Goal: Find specific page/section: Locate a particular part of the current website

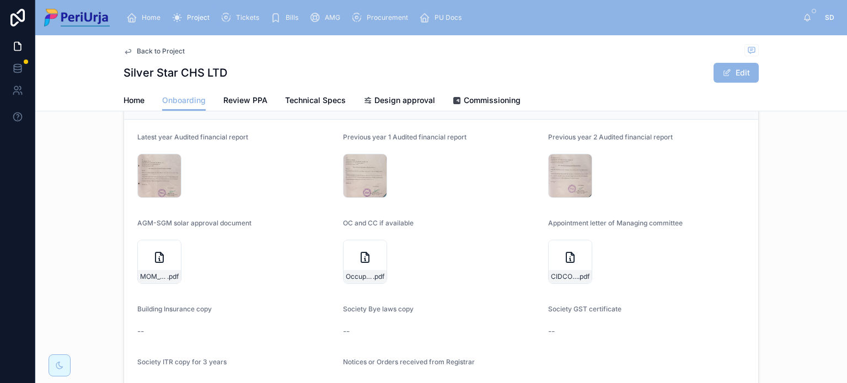
scroll to position [1041, 0]
click at [0, 0] on icon at bounding box center [0, 0] width 0 height 0
click at [195, 22] on span "Project" at bounding box center [198, 17] width 23 height 9
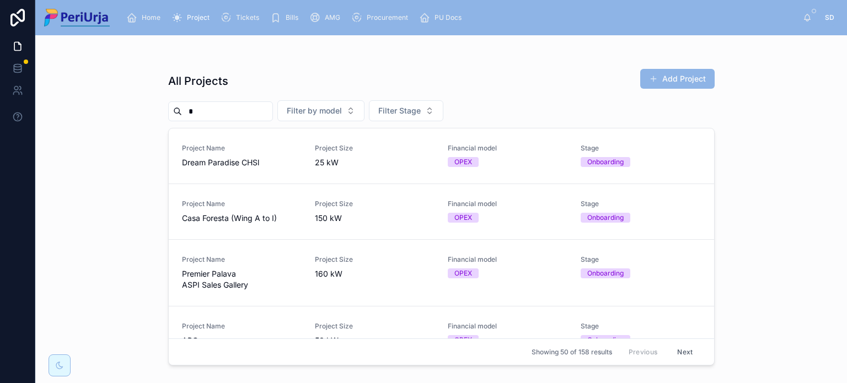
click at [238, 114] on input "*" at bounding box center [227, 111] width 90 height 15
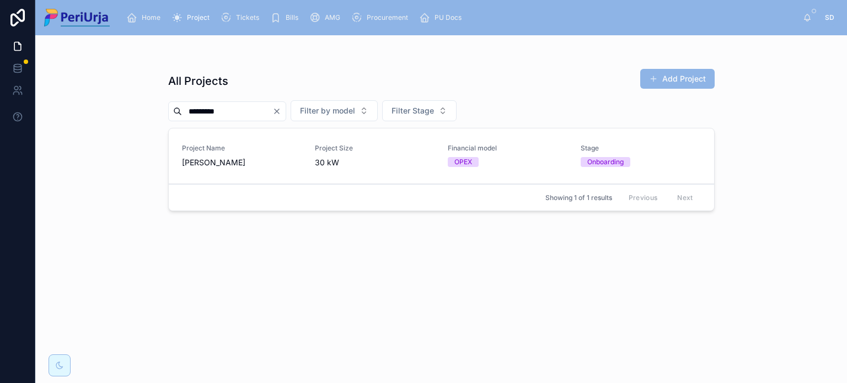
type input "*********"
click at [201, 163] on span "[PERSON_NAME]" at bounding box center [242, 162] width 120 height 11
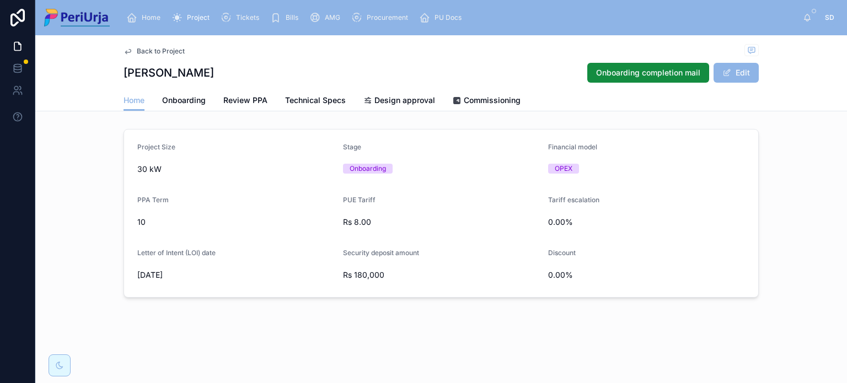
click at [478, 97] on span "Commissioning" at bounding box center [492, 100] width 57 height 11
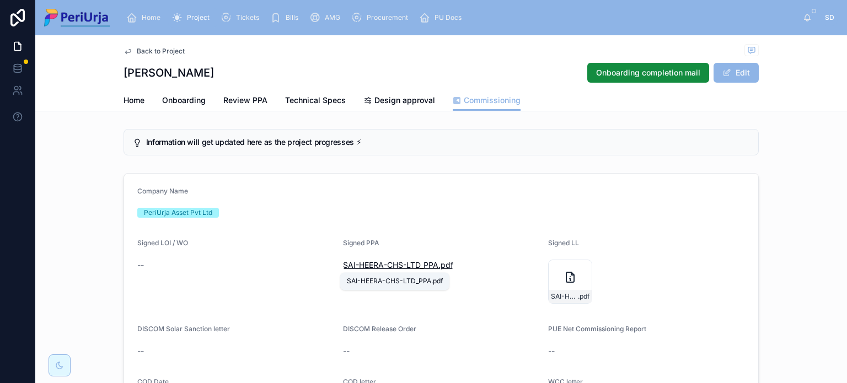
click at [407, 264] on span "SAI-HEERA-CHS-LTD_PPA" at bounding box center [390, 265] width 95 height 11
